Goal: Task Accomplishment & Management: Complete application form

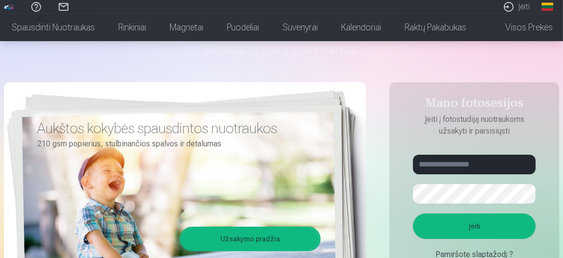
scroll to position [98, 0]
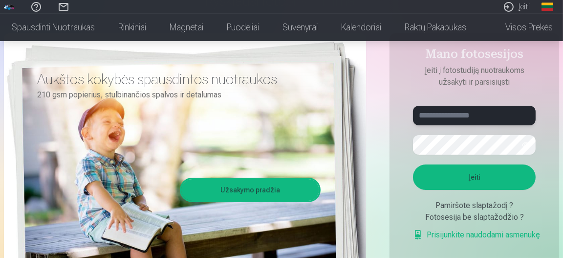
click at [443, 117] on input "text" at bounding box center [474, 116] width 123 height 20
type input "**********"
click at [523, 148] on button "button" at bounding box center [526, 144] width 19 height 19
click at [460, 181] on button "Įeiti" at bounding box center [474, 176] width 123 height 25
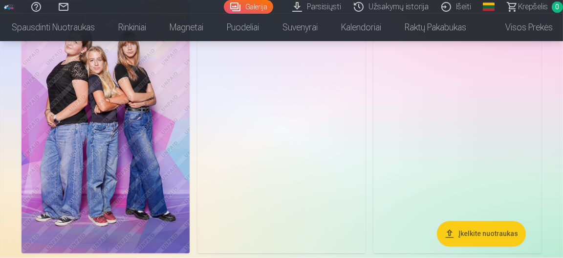
scroll to position [2004, 0]
